Goal: Complete application form

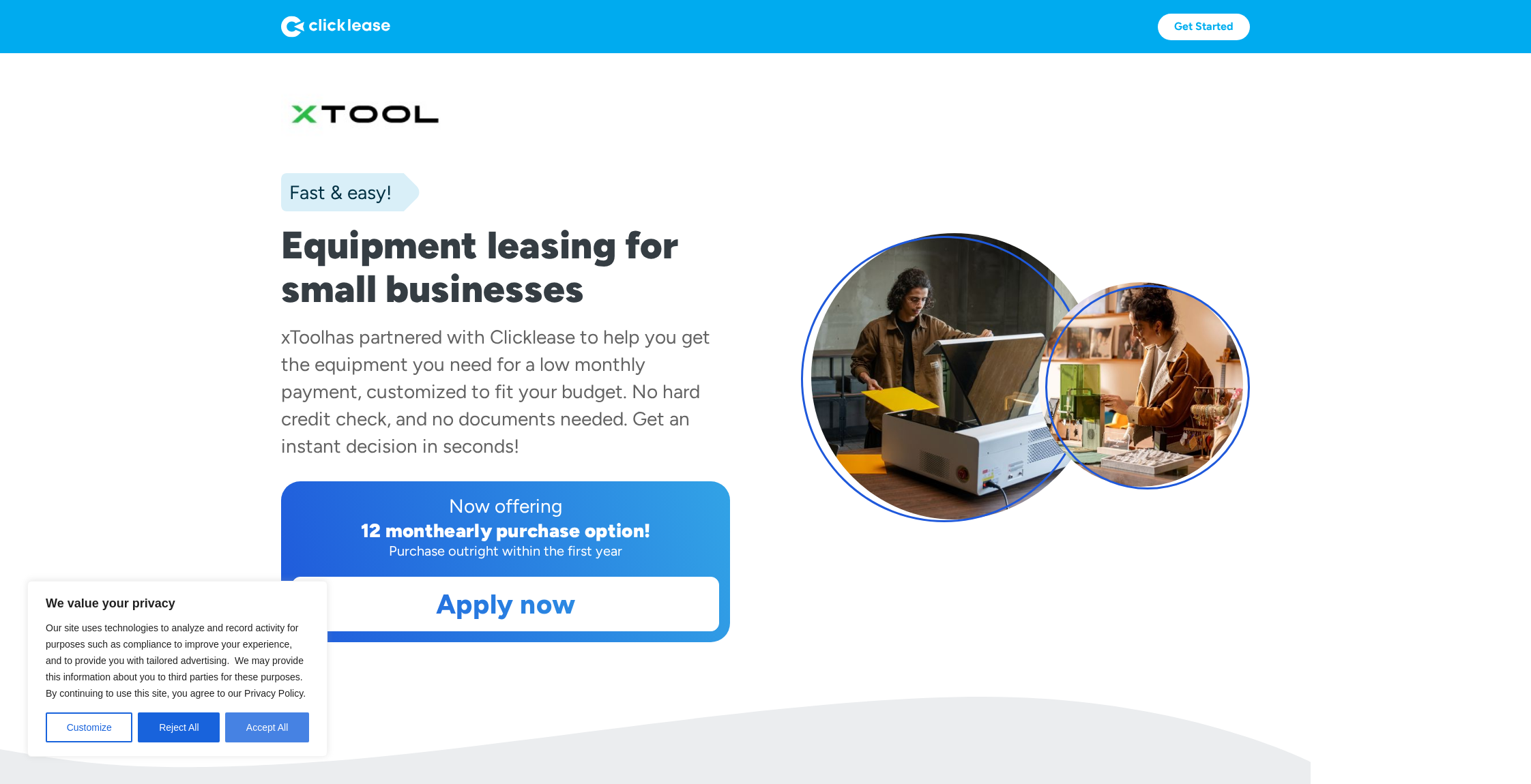
click at [284, 726] on button "Accept All" at bounding box center [267, 728] width 84 height 30
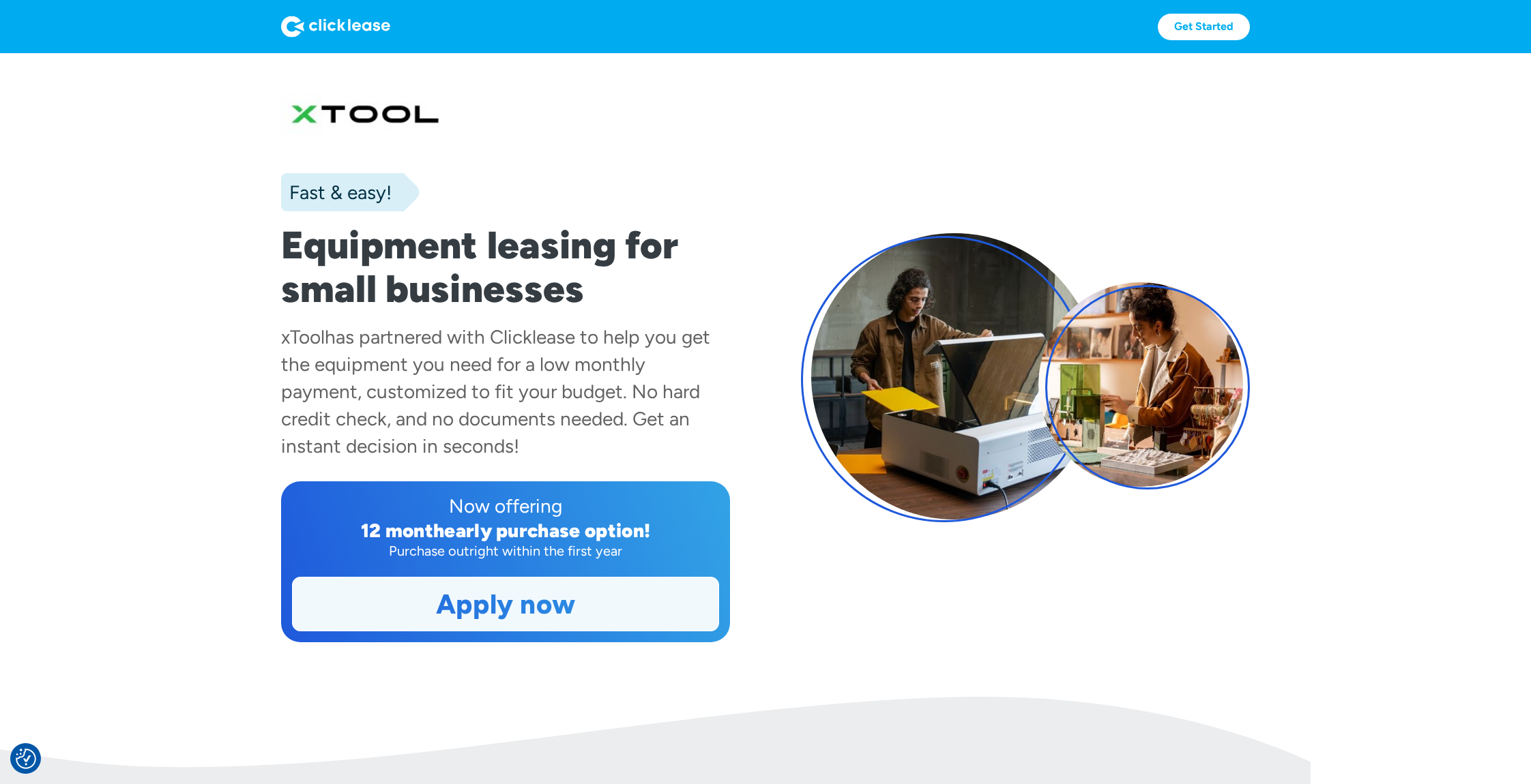
click at [548, 620] on link "Apply now" at bounding box center [505, 604] width 426 height 53
click at [587, 608] on link "Apply now" at bounding box center [505, 604] width 426 height 53
